Goal: Transaction & Acquisition: Purchase product/service

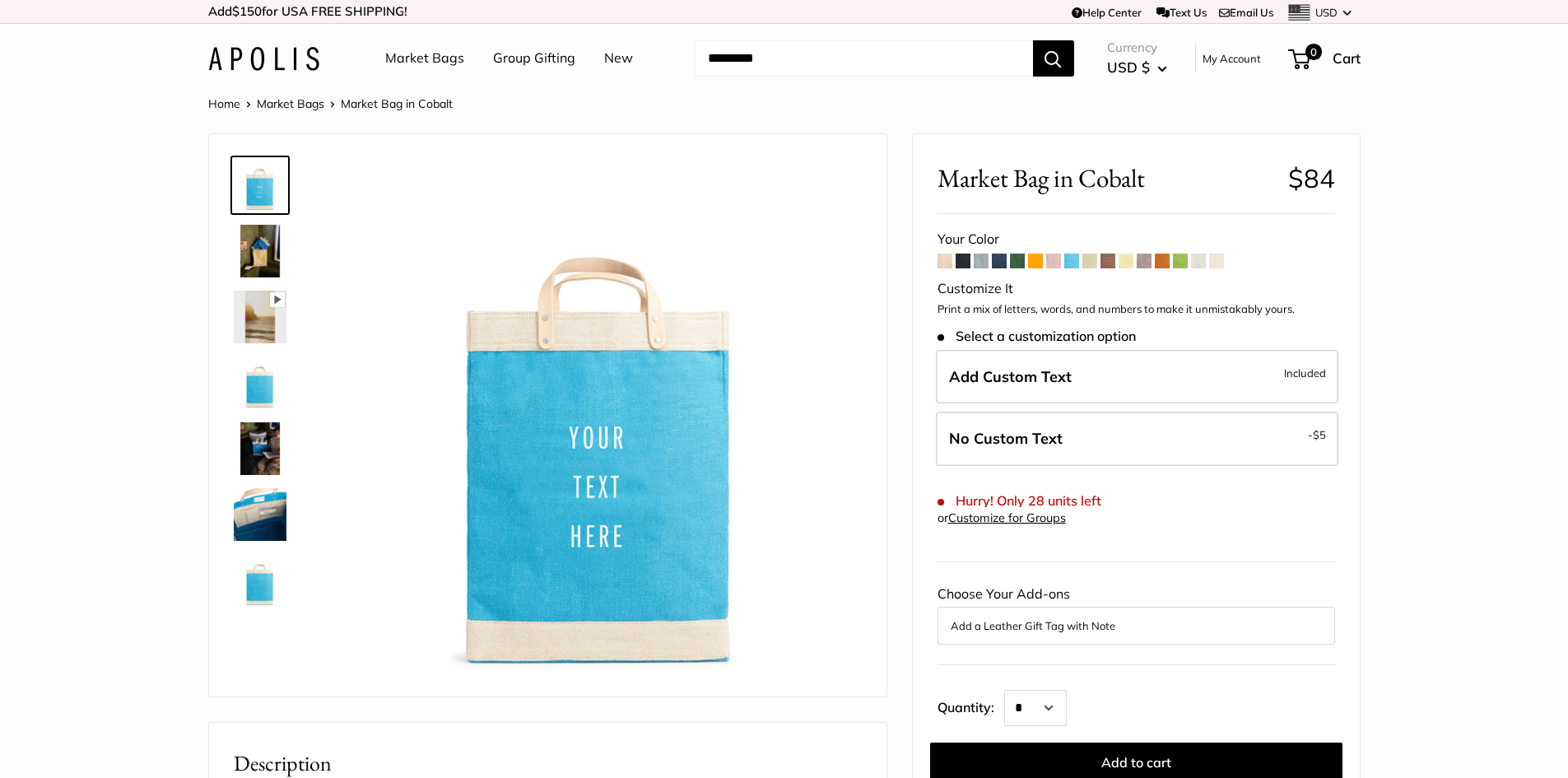
click at [223, 107] on link "Home" at bounding box center [224, 103] width 32 height 15
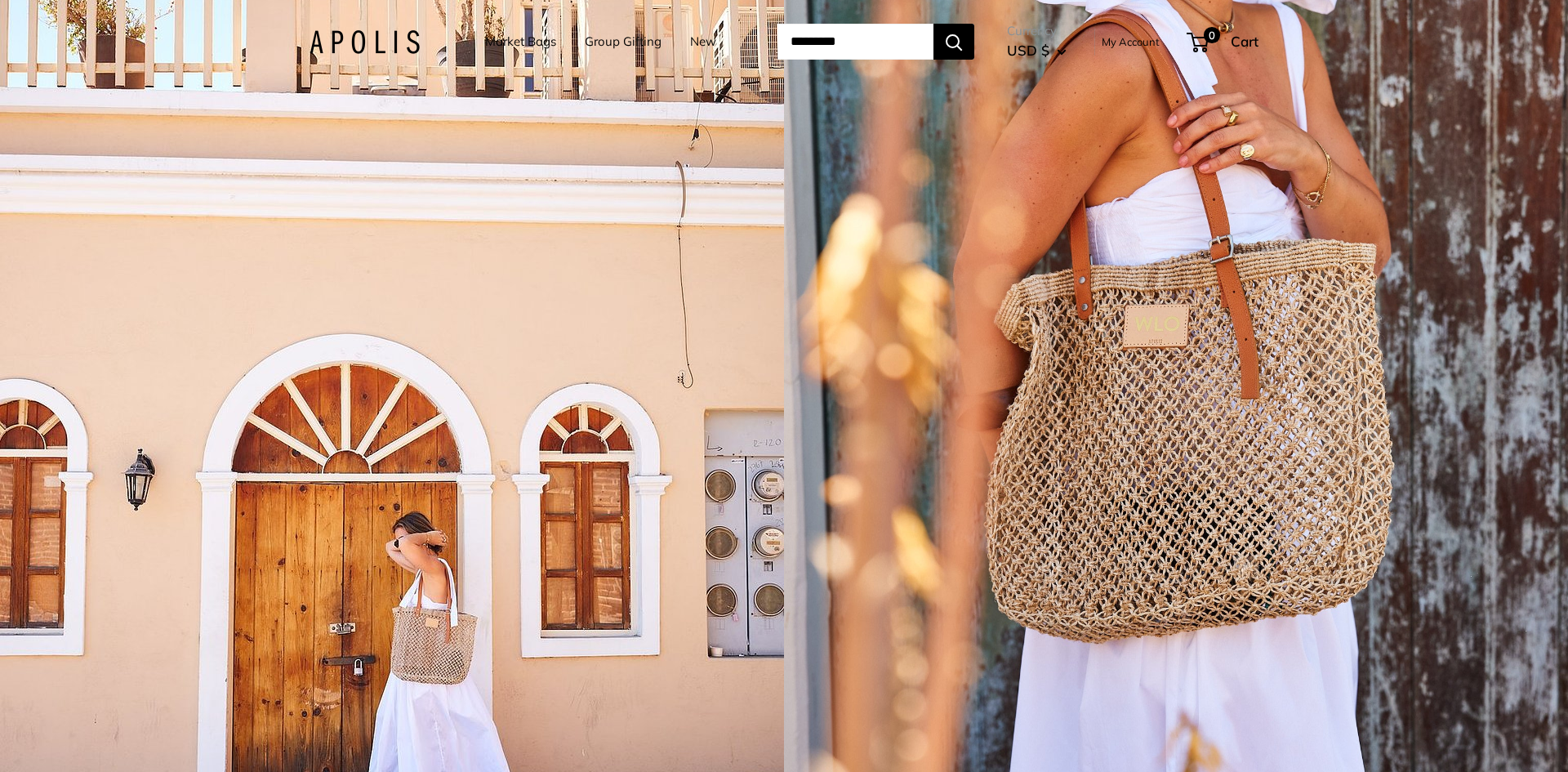
click at [318, 45] on img at bounding box center [364, 42] width 110 height 24
click at [866, 42] on input "Search..." at bounding box center [855, 41] width 156 height 35
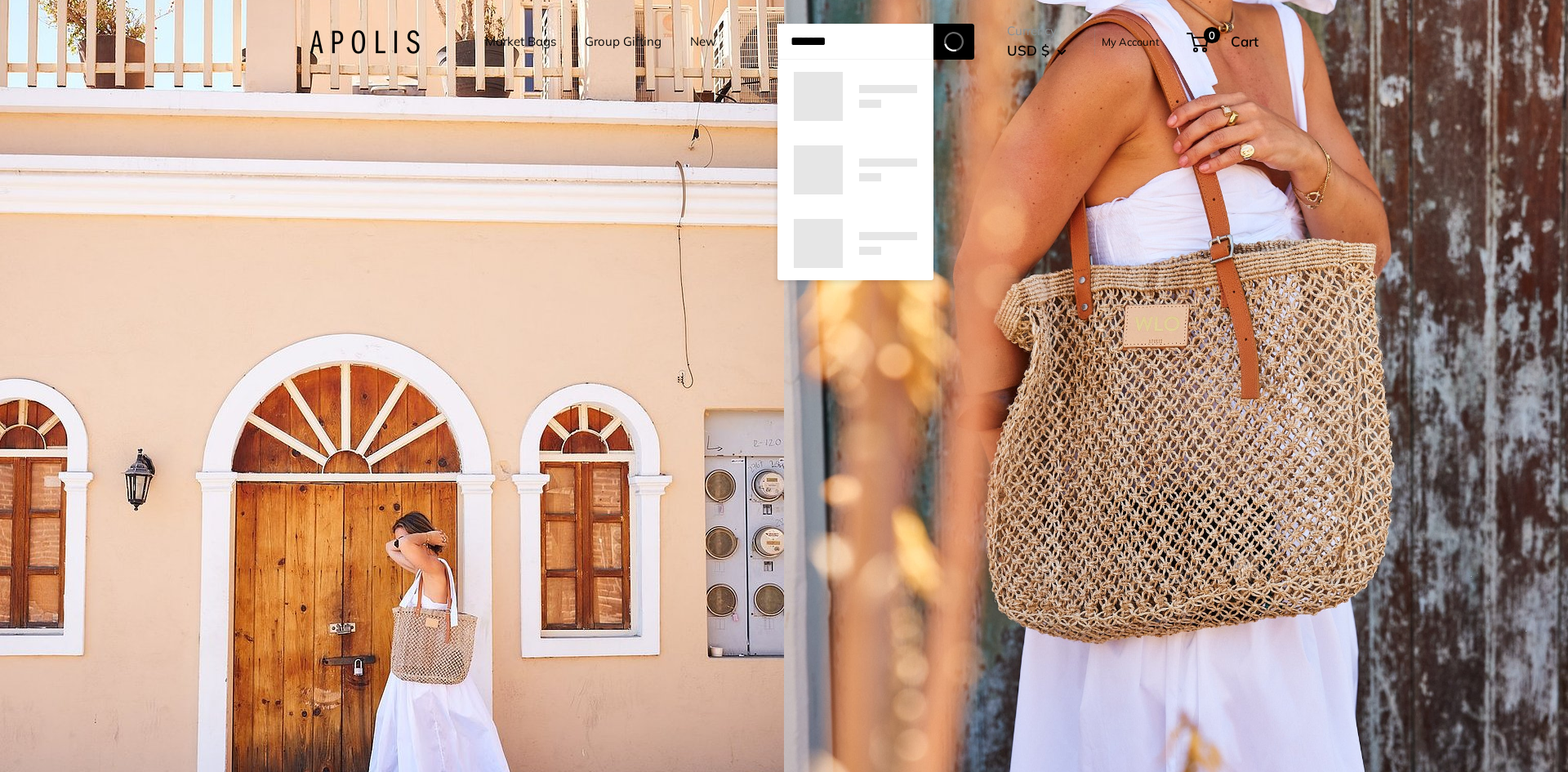
type input "*******"
click at [934, 24] on button "Search" at bounding box center [953, 41] width 40 height 35
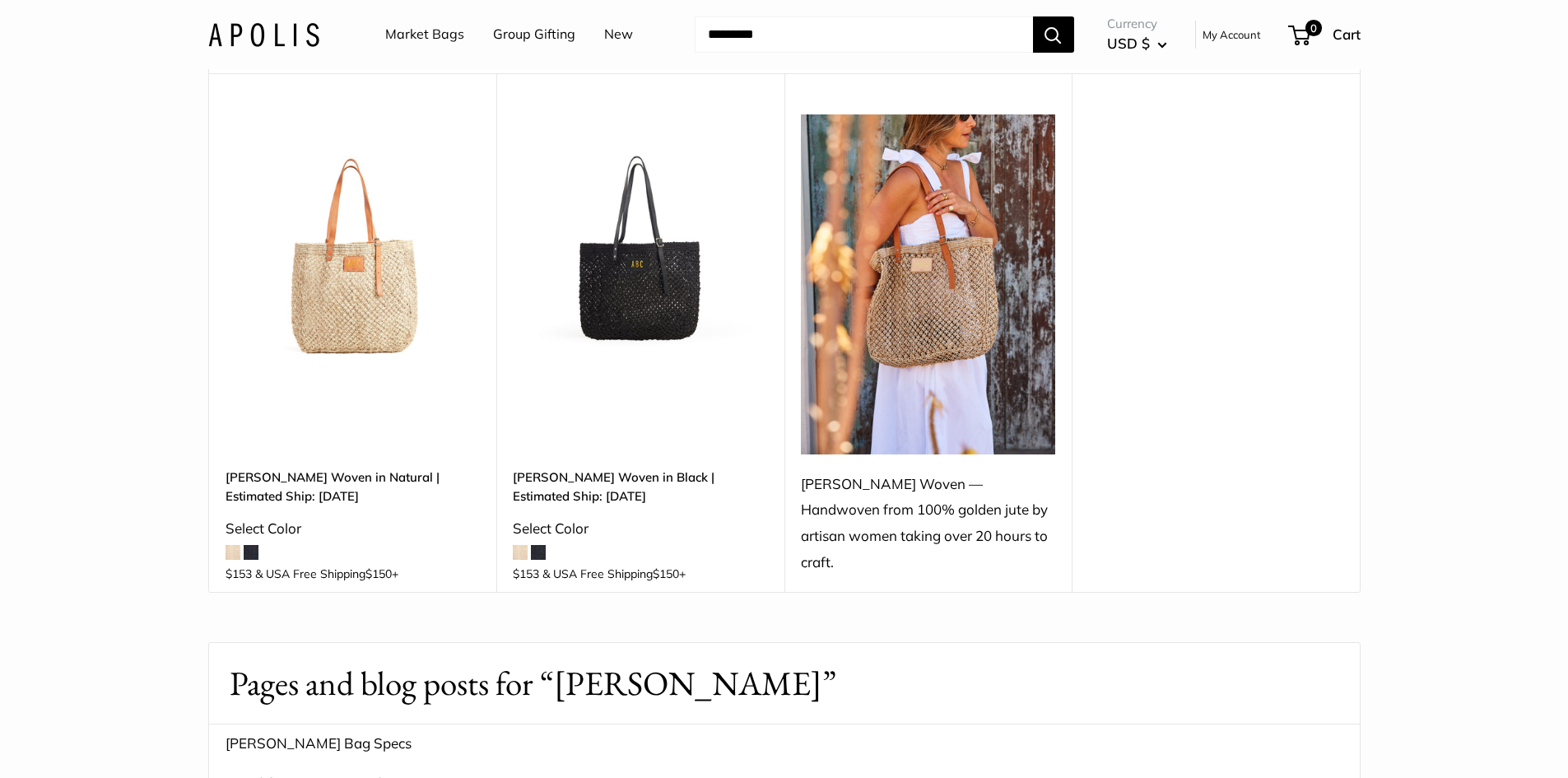
scroll to position [165, 0]
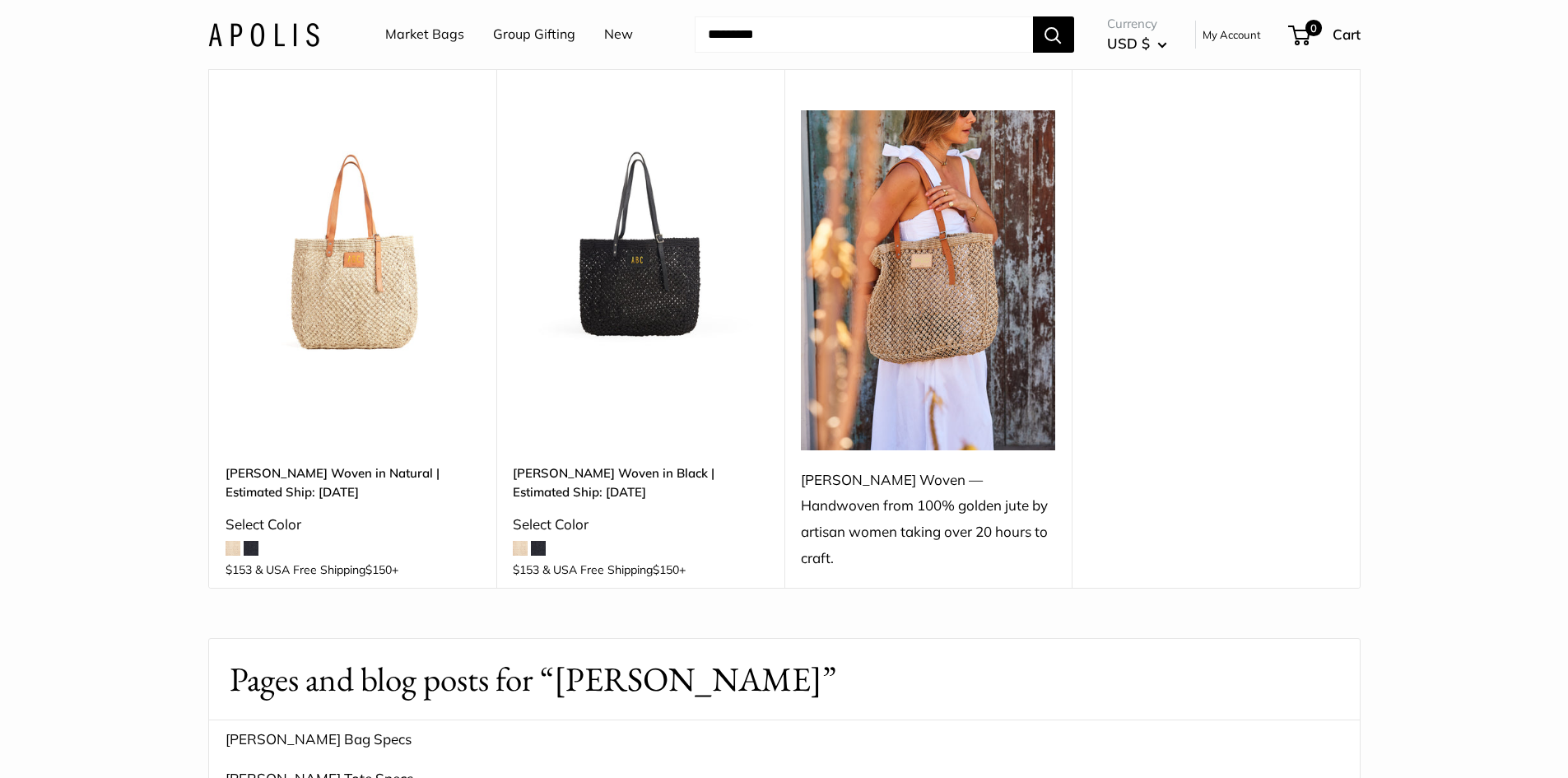
click at [256, 541] on span at bounding box center [250, 548] width 15 height 15
